Goal: Task Accomplishment & Management: Complete application form

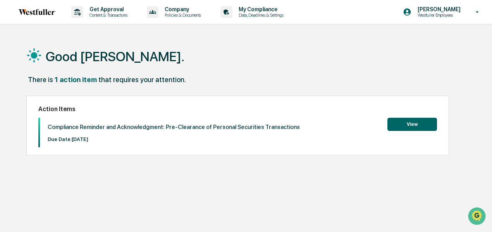
click at [403, 127] on button "View" at bounding box center [412, 124] width 50 height 13
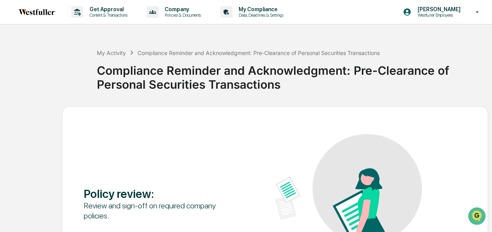
scroll to position [94, 0]
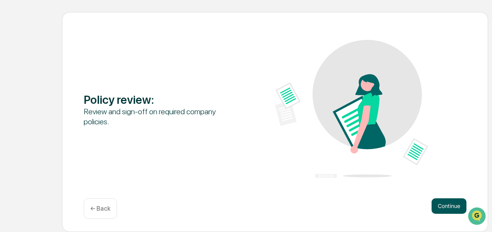
click at [441, 203] on button "Continue" at bounding box center [448, 205] width 35 height 15
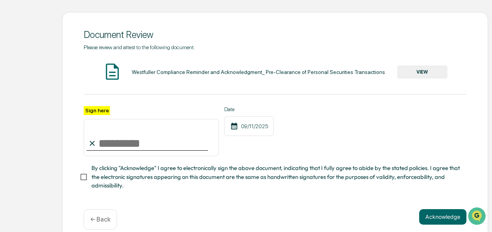
click at [155, 152] on input "Sign here" at bounding box center [151, 137] width 135 height 37
type input "**********"
click at [434, 73] on button "VIEW" at bounding box center [422, 71] width 50 height 13
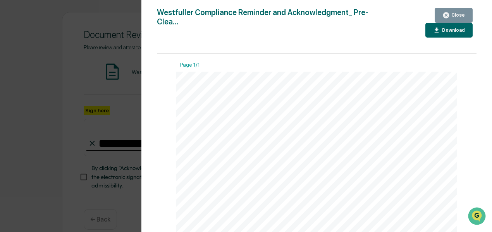
click at [453, 14] on div "Close" at bounding box center [456, 14] width 15 height 5
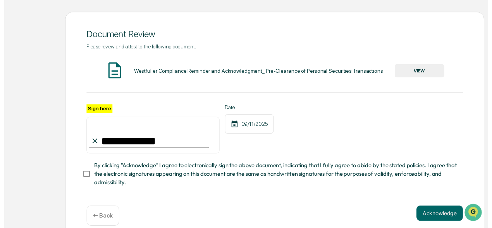
scroll to position [108, 0]
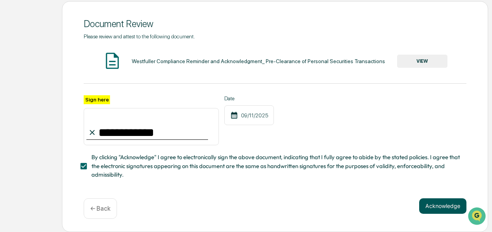
click at [421, 205] on button "Acknowledge" at bounding box center [442, 205] width 47 height 15
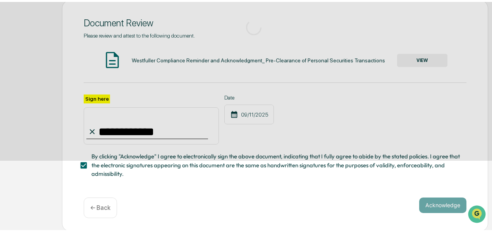
scroll to position [94, 0]
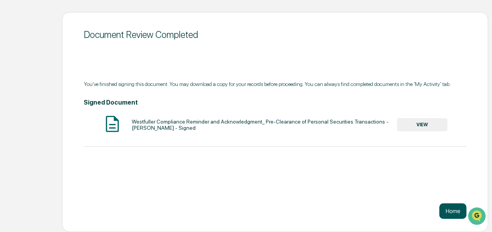
click at [446, 210] on button "Home" at bounding box center [452, 210] width 27 height 15
